Goal: Register for event/course

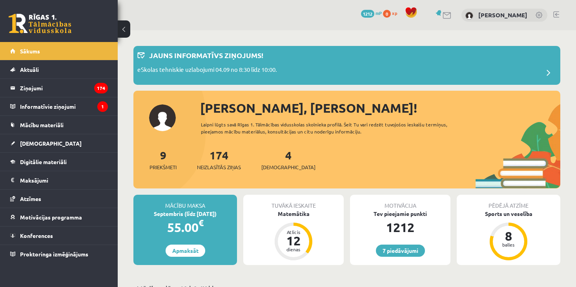
scroll to position [274, 0]
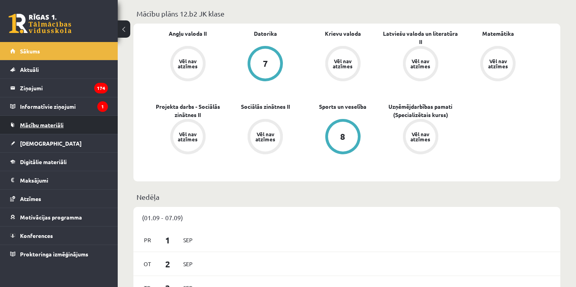
click at [50, 129] on link "Mācību materiāli" at bounding box center [59, 125] width 98 height 18
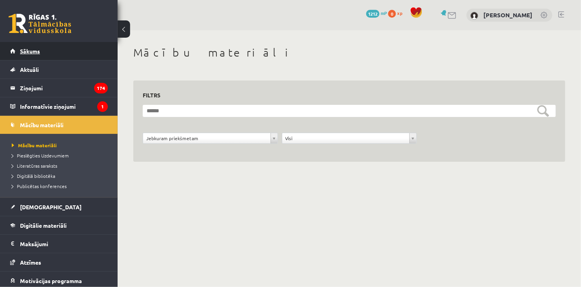
click at [37, 48] on span "Sākums" at bounding box center [30, 50] width 20 height 7
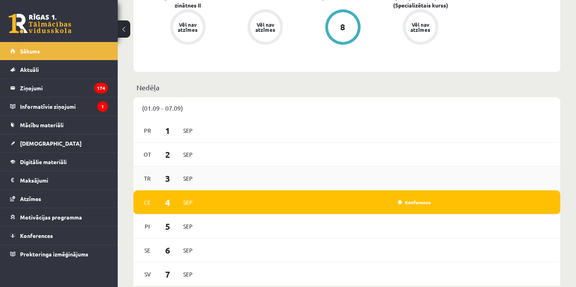
scroll to position [392, 0]
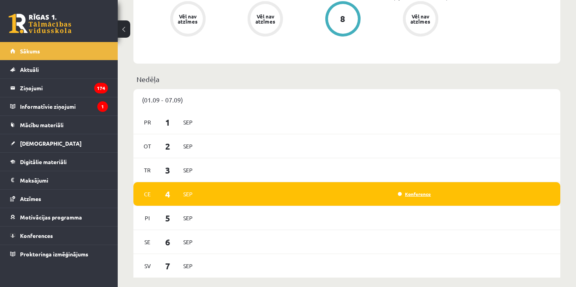
click at [410, 196] on link "Konference" at bounding box center [414, 194] width 33 height 6
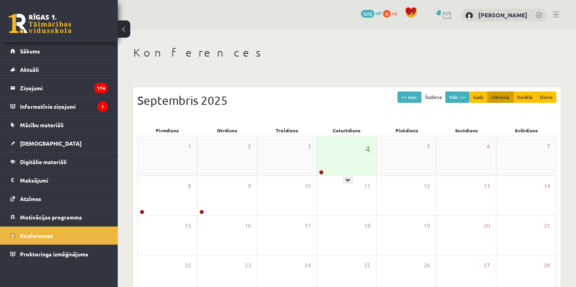
click at [349, 171] on div "4" at bounding box center [346, 155] width 59 height 39
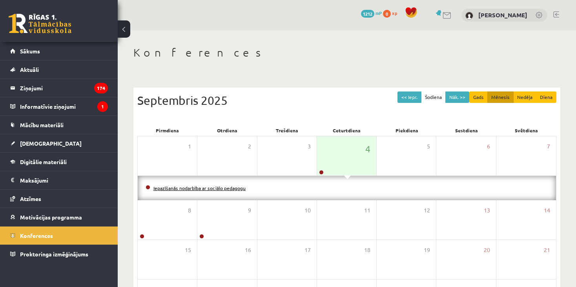
click at [191, 188] on link "Iepazīšanās nodarbība ar sociālo pedagogu" at bounding box center [199, 188] width 92 height 6
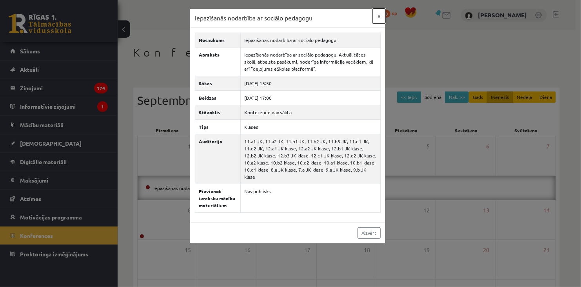
click at [378, 21] on button "×" at bounding box center [379, 16] width 13 height 15
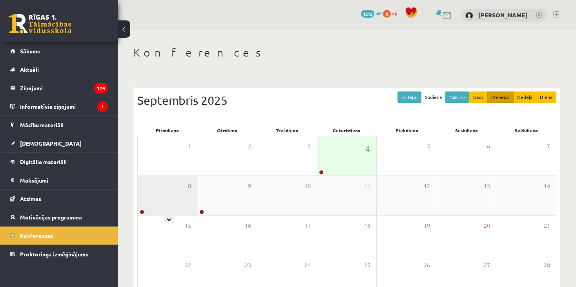
click at [171, 205] on div "8" at bounding box center [167, 195] width 59 height 39
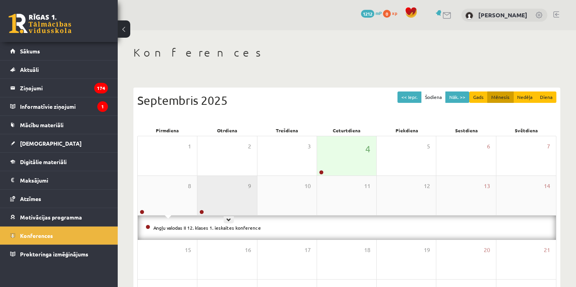
click at [225, 210] on div "9" at bounding box center [226, 195] width 59 height 39
click at [234, 203] on div "9" at bounding box center [226, 195] width 59 height 39
